Goal: Task Accomplishment & Management: Manage account settings

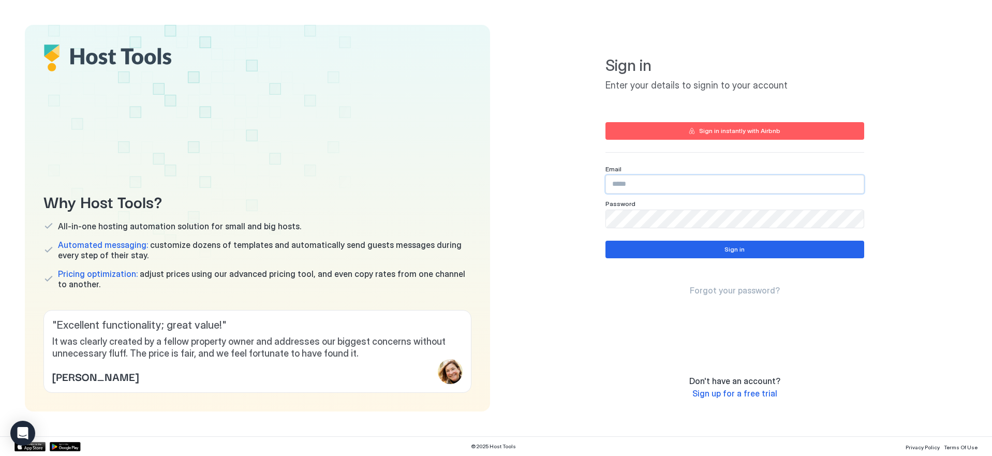
click at [640, 190] on input "Input Field" at bounding box center [735, 184] width 258 height 18
type input "**********"
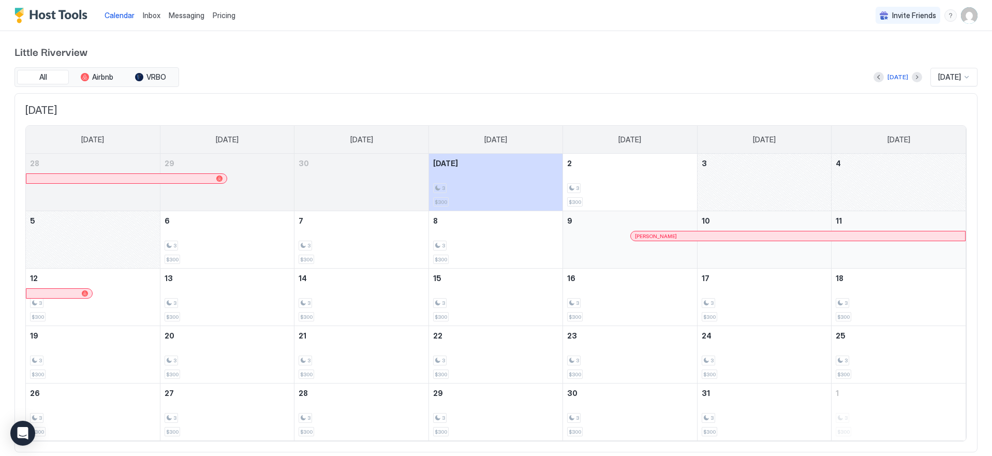
drag, startPoint x: 614, startPoint y: 139, endPoint x: 659, endPoint y: 139, distance: 44.5
click at [659, 139] on div "[DATE]" at bounding box center [629, 140] width 133 height 28
drag, startPoint x: 265, startPoint y: 63, endPoint x: 143, endPoint y: 45, distance: 123.9
click at [265, 63] on div "Little Riverview All Airbnb VRBO [DATE] [DATE] [DATE] [DATE] [DATE] [DATE] [DAT…" at bounding box center [495, 248] width 963 height 434
click at [88, 48] on span "Little Riverview" at bounding box center [495, 51] width 963 height 16
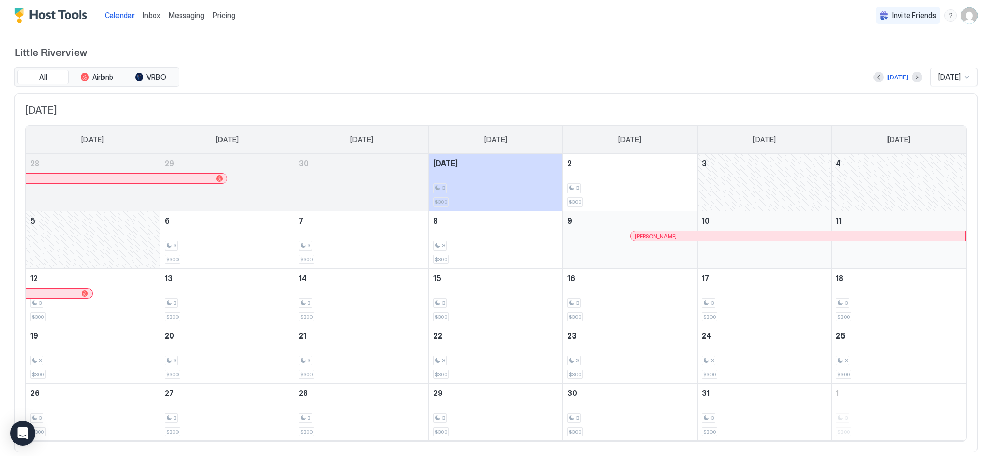
drag, startPoint x: 92, startPoint y: 50, endPoint x: 15, endPoint y: 50, distance: 77.1
click at [14, 53] on span "Little Riverview" at bounding box center [495, 51] width 963 height 16
click at [32, 46] on span "Little Riverview" at bounding box center [495, 51] width 963 height 16
drag, startPoint x: 14, startPoint y: 52, endPoint x: 103, endPoint y: 52, distance: 89.0
click at [93, 52] on span "Little Riverview" at bounding box center [495, 51] width 963 height 16
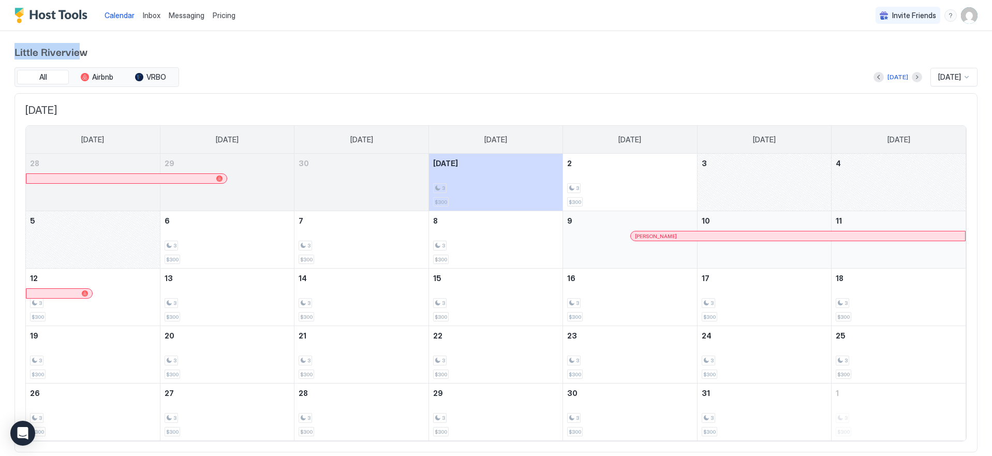
drag, startPoint x: 103, startPoint y: 52, endPoint x: 59, endPoint y: 53, distance: 43.5
click at [101, 53] on span "Little Riverview" at bounding box center [495, 51] width 963 height 16
drag, startPoint x: 95, startPoint y: 52, endPoint x: 75, endPoint y: 52, distance: 20.2
click at [81, 52] on span "Little Riverview" at bounding box center [495, 51] width 963 height 16
drag, startPoint x: 110, startPoint y: 50, endPoint x: 46, endPoint y: 53, distance: 63.7
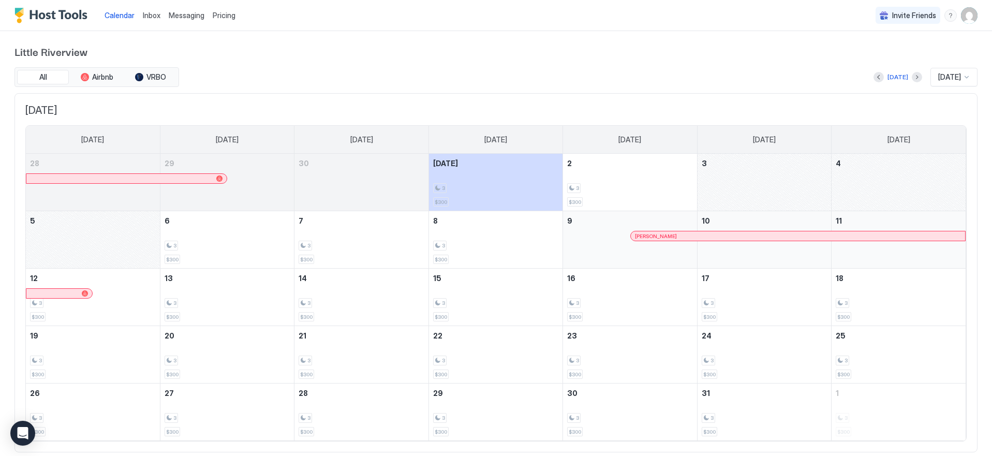
click at [47, 54] on span "Little Riverview" at bounding box center [495, 51] width 963 height 16
drag, startPoint x: 77, startPoint y: 50, endPoint x: 29, endPoint y: 53, distance: 47.7
click at [60, 53] on span "Little Riverview" at bounding box center [495, 51] width 963 height 16
drag, startPoint x: 12, startPoint y: 51, endPoint x: 90, endPoint y: 51, distance: 77.6
click at [89, 51] on div "Little Riverview All Airbnb VRBO [DATE] [DATE] [DATE] [DATE] [DATE] [DATE] [DAT…" at bounding box center [496, 248] width 992 height 434
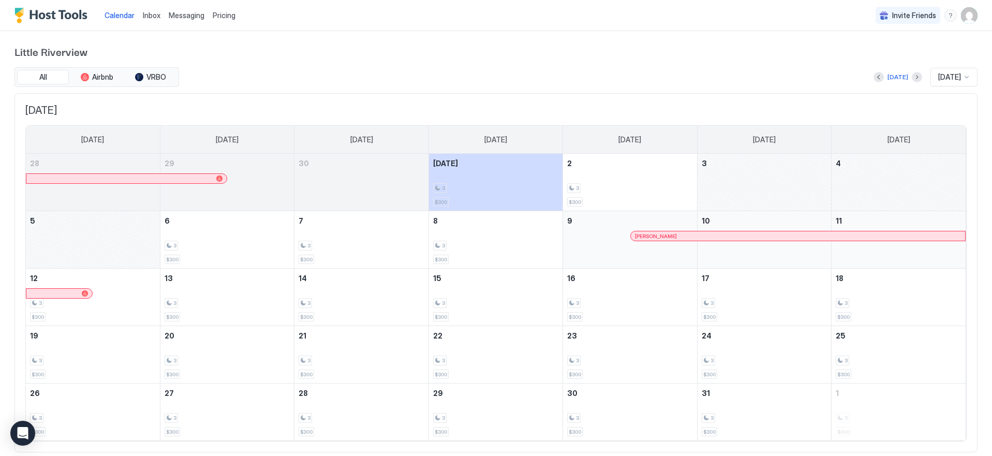
drag, startPoint x: 90, startPoint y: 51, endPoint x: 118, endPoint y: 56, distance: 29.3
click at [90, 51] on span "Little Riverview" at bounding box center [495, 51] width 963 height 16
click at [21, 109] on div "[DATE] [DATE] [DATE] [DATE] [DATE] [DATE] [DATE] [DATE] 28 29 30 [DATE] 3 $300 …" at bounding box center [495, 273] width 963 height 360
drag, startPoint x: 26, startPoint y: 109, endPoint x: 93, endPoint y: 109, distance: 67.3
click at [93, 109] on span "[DATE]" at bounding box center [495, 110] width 941 height 13
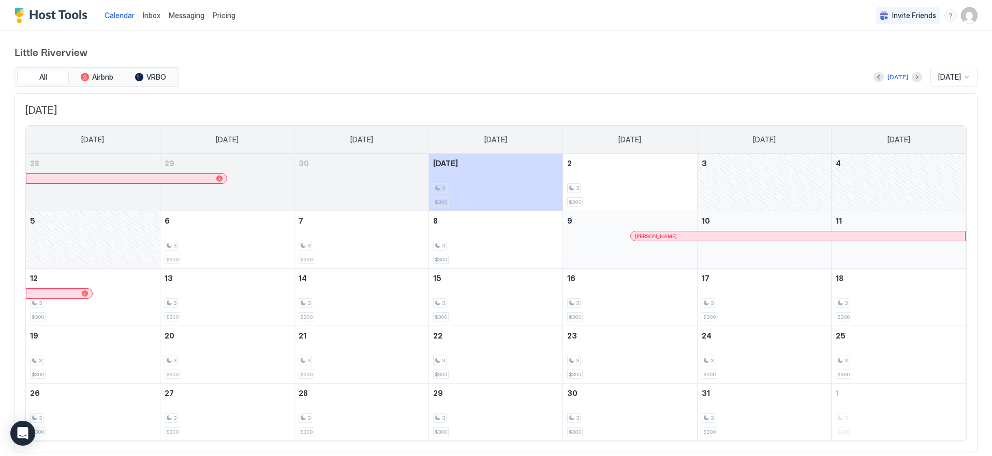
click at [93, 109] on span "[DATE]" at bounding box center [495, 110] width 941 height 13
drag, startPoint x: 754, startPoint y: 139, endPoint x: 783, endPoint y: 140, distance: 29.0
click at [783, 140] on link "[DATE]" at bounding box center [763, 140] width 43 height 28
drag, startPoint x: 783, startPoint y: 140, endPoint x: 687, endPoint y: 140, distance: 96.2
click at [781, 140] on link "[DATE]" at bounding box center [763, 140] width 43 height 28
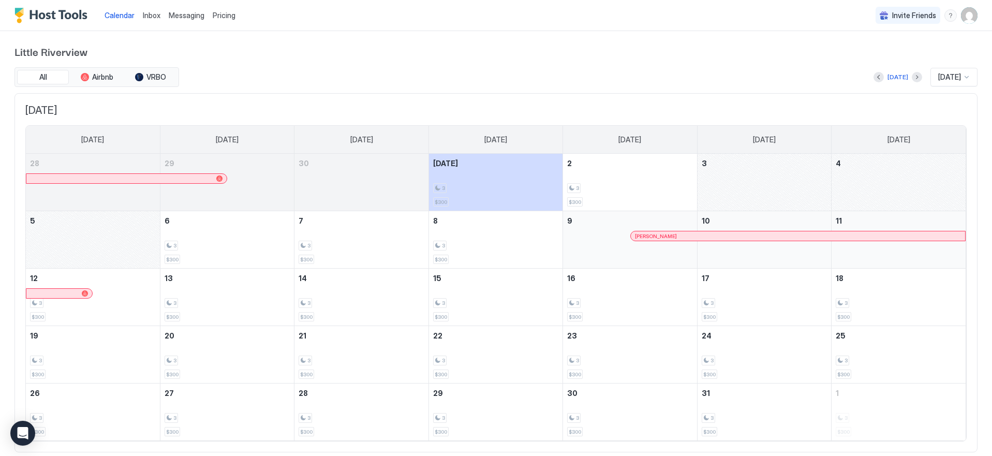
drag, startPoint x: 616, startPoint y: 139, endPoint x: 649, endPoint y: 140, distance: 33.6
click at [649, 140] on div "[DATE]" at bounding box center [629, 140] width 39 height 26
